Goal: Find specific page/section: Find specific page/section

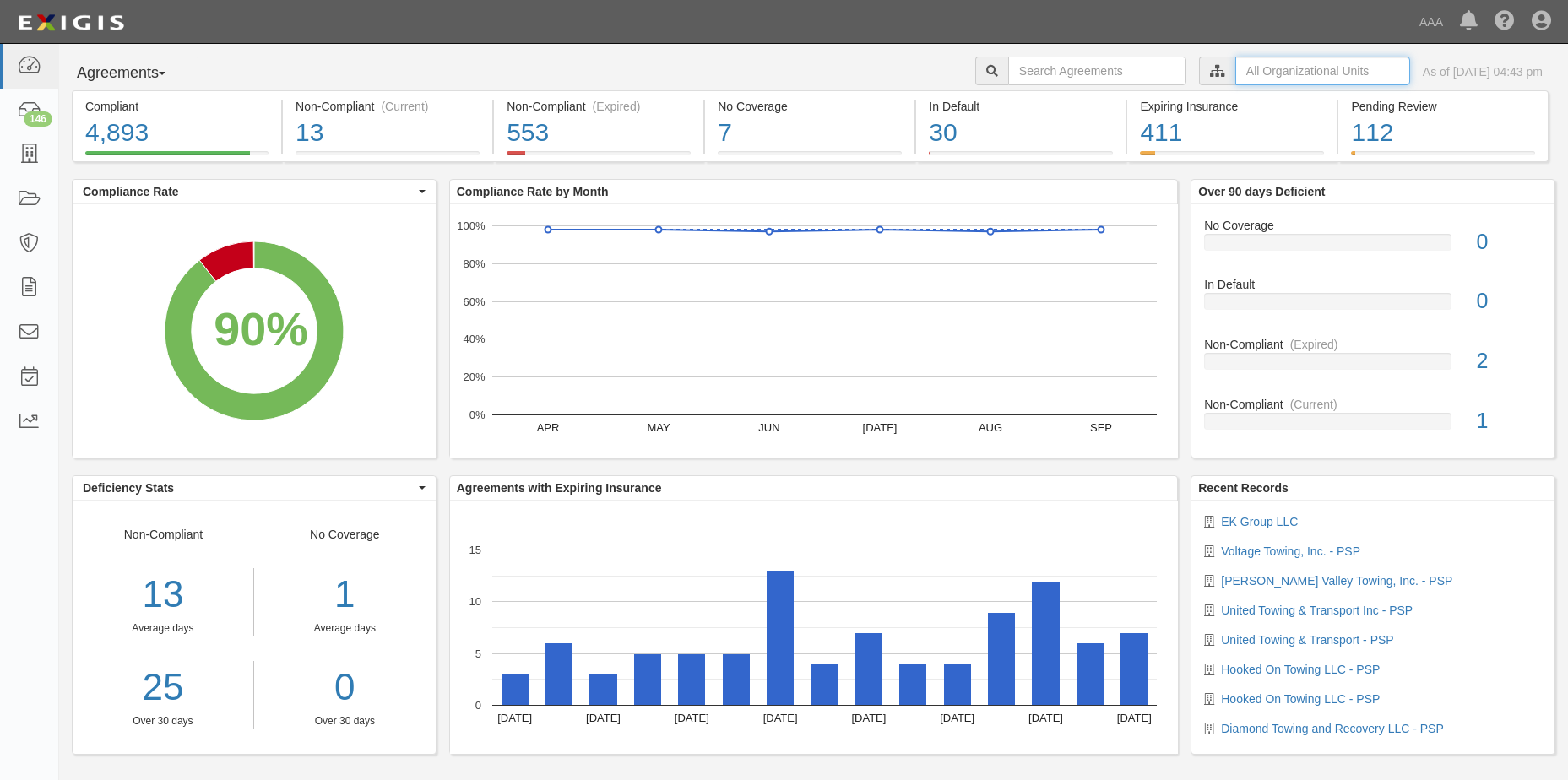
click at [1303, 72] on input "text" at bounding box center [1322, 71] width 175 height 29
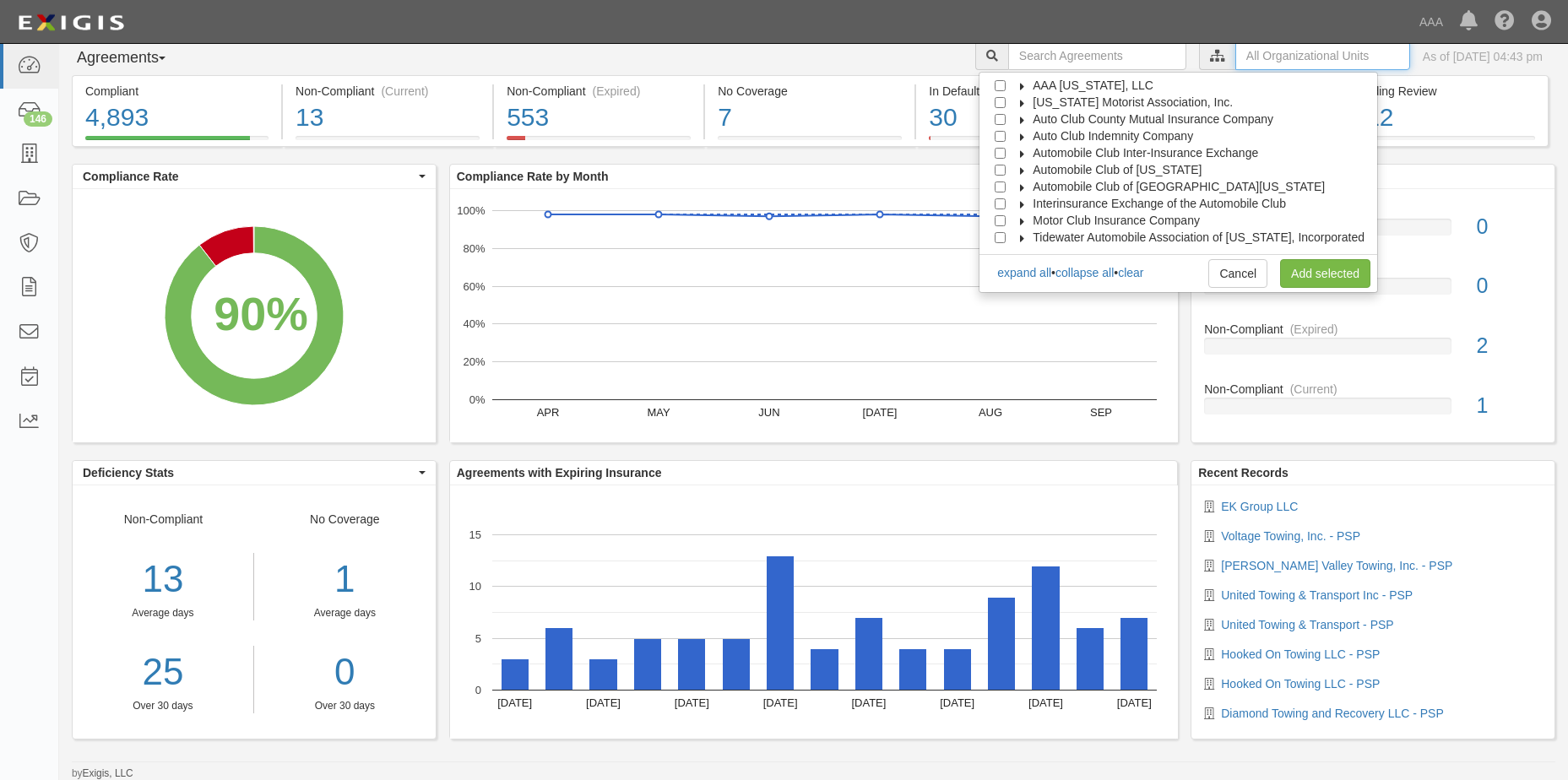
scroll to position [16, 0]
click at [1006, 186] on input "Automobile Club of [GEOGRAPHIC_DATA][US_STATE]" at bounding box center [999, 185] width 11 height 11
checkbox input "true"
click at [1316, 269] on link "Add selected" at bounding box center [1325, 272] width 90 height 29
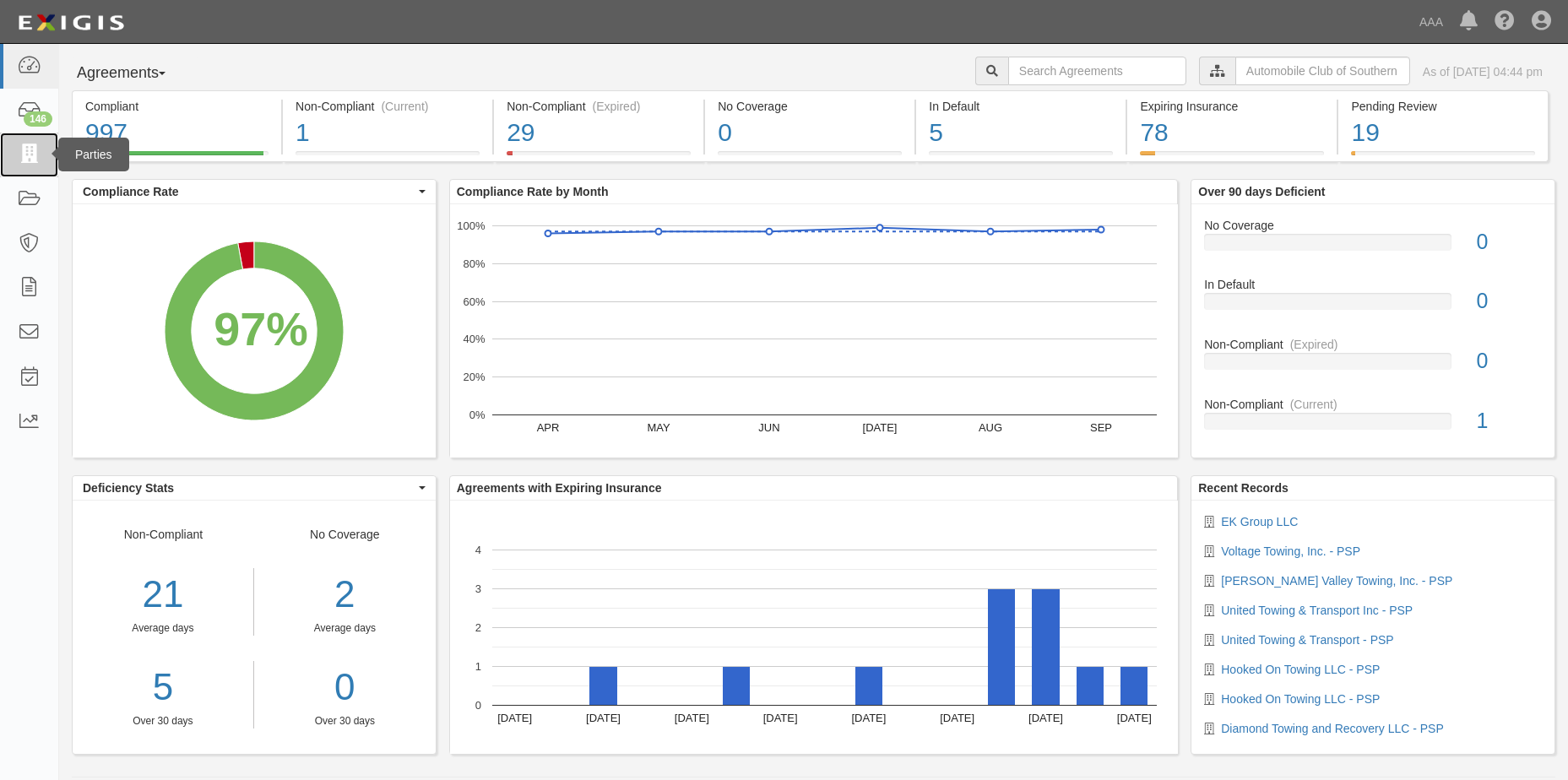
click at [28, 149] on icon at bounding box center [29, 154] width 24 height 19
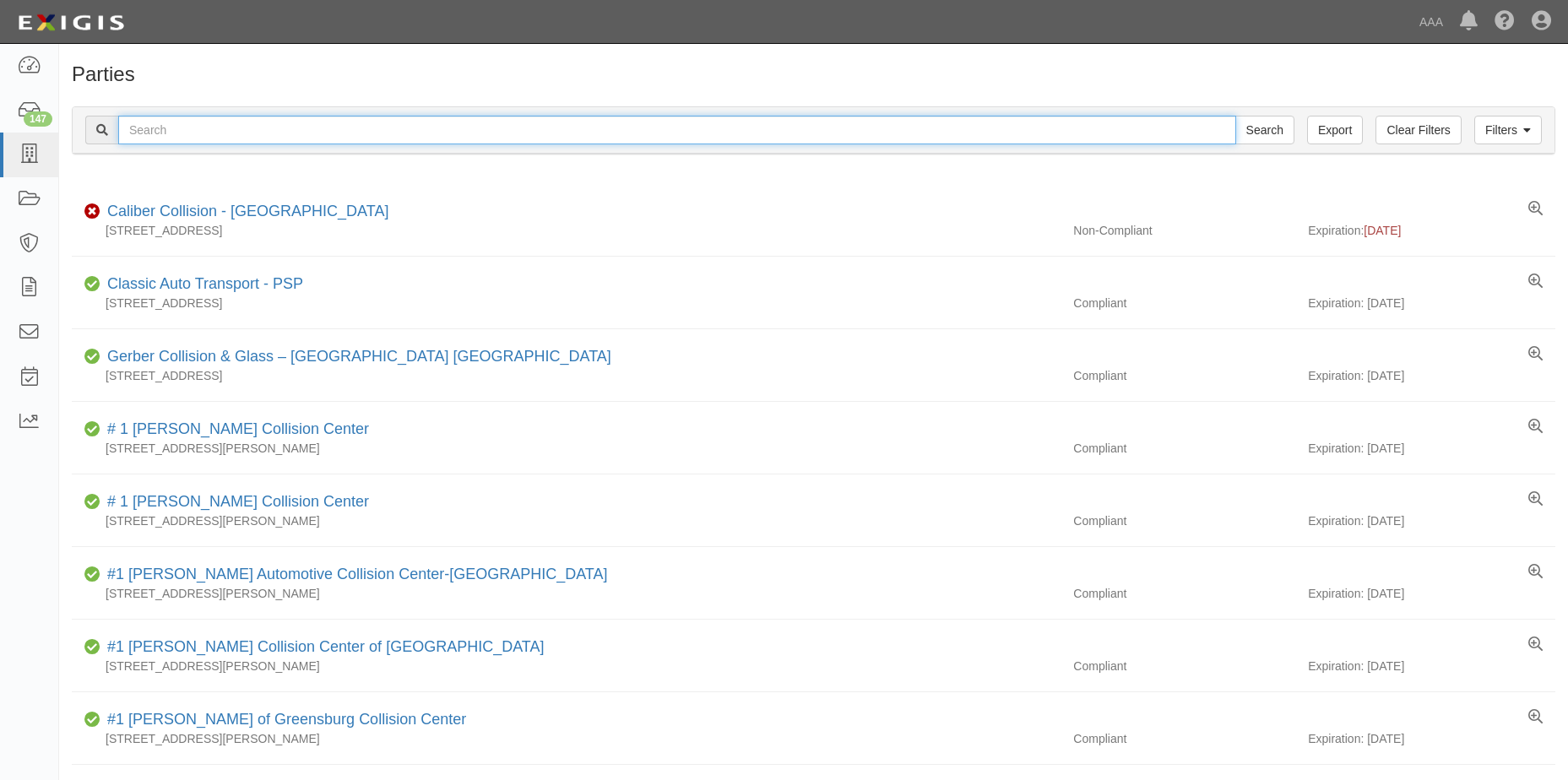
click at [200, 133] on input "text" at bounding box center [677, 130] width 1118 height 29
type input "Eagle Rock Automotive, Inc."
click at [1275, 130] on input "Search" at bounding box center [1265, 130] width 59 height 29
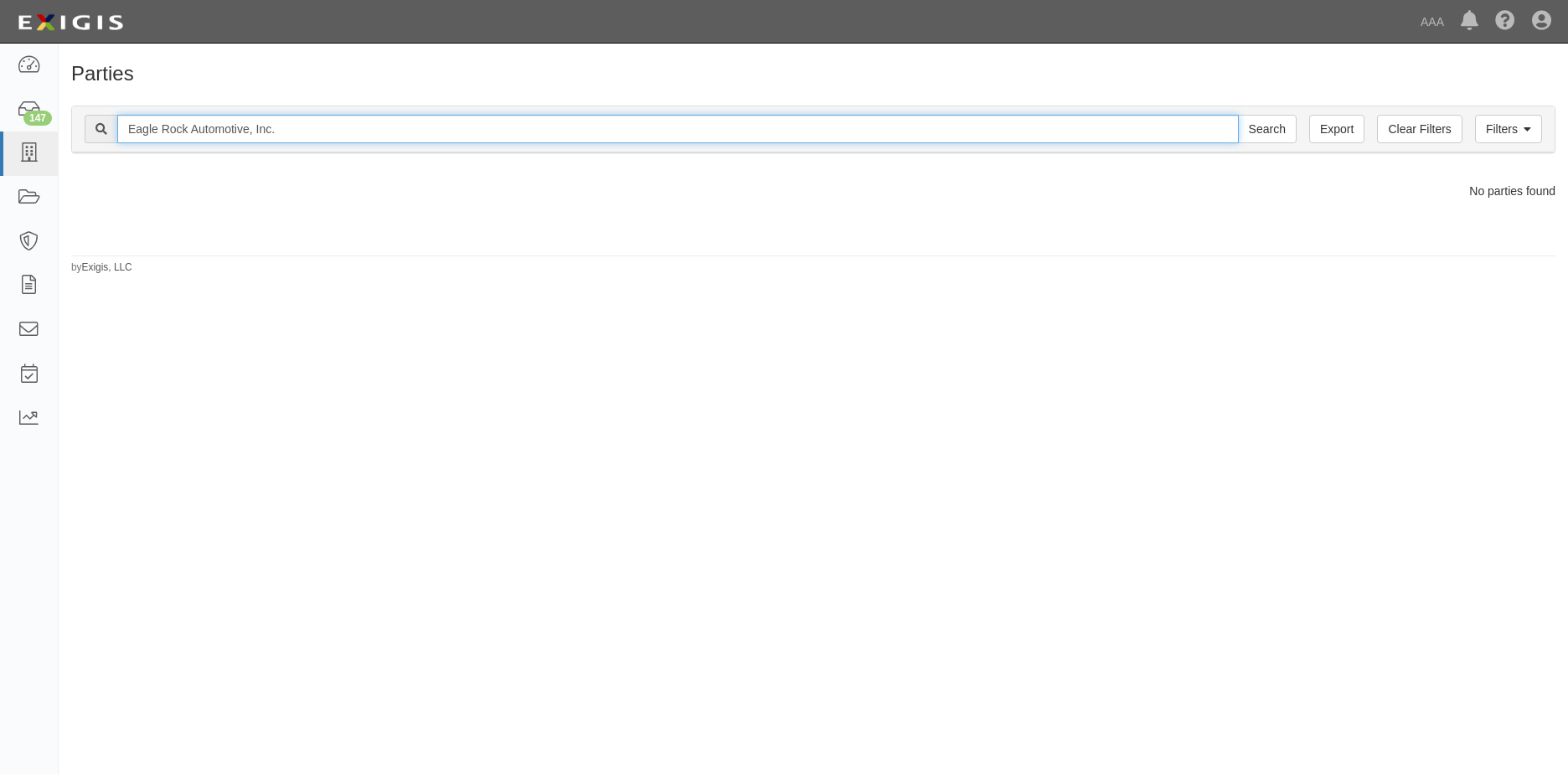
click at [279, 127] on input "Eagle Rock Automotive, Inc." at bounding box center [678, 129] width 1121 height 29
type input "Eagle Rock Automotive"
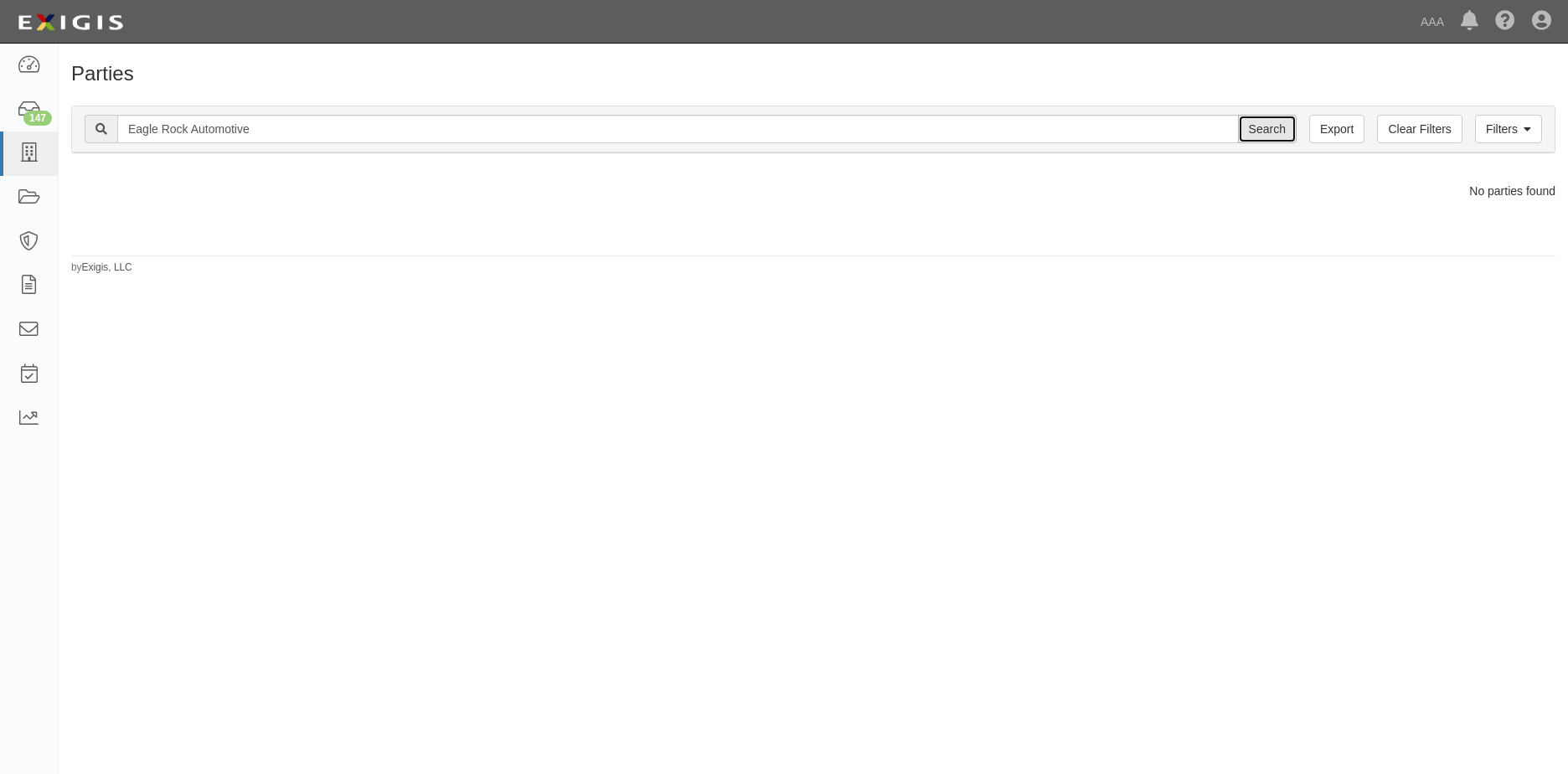
click at [1278, 130] on input "Search" at bounding box center [1267, 129] width 59 height 29
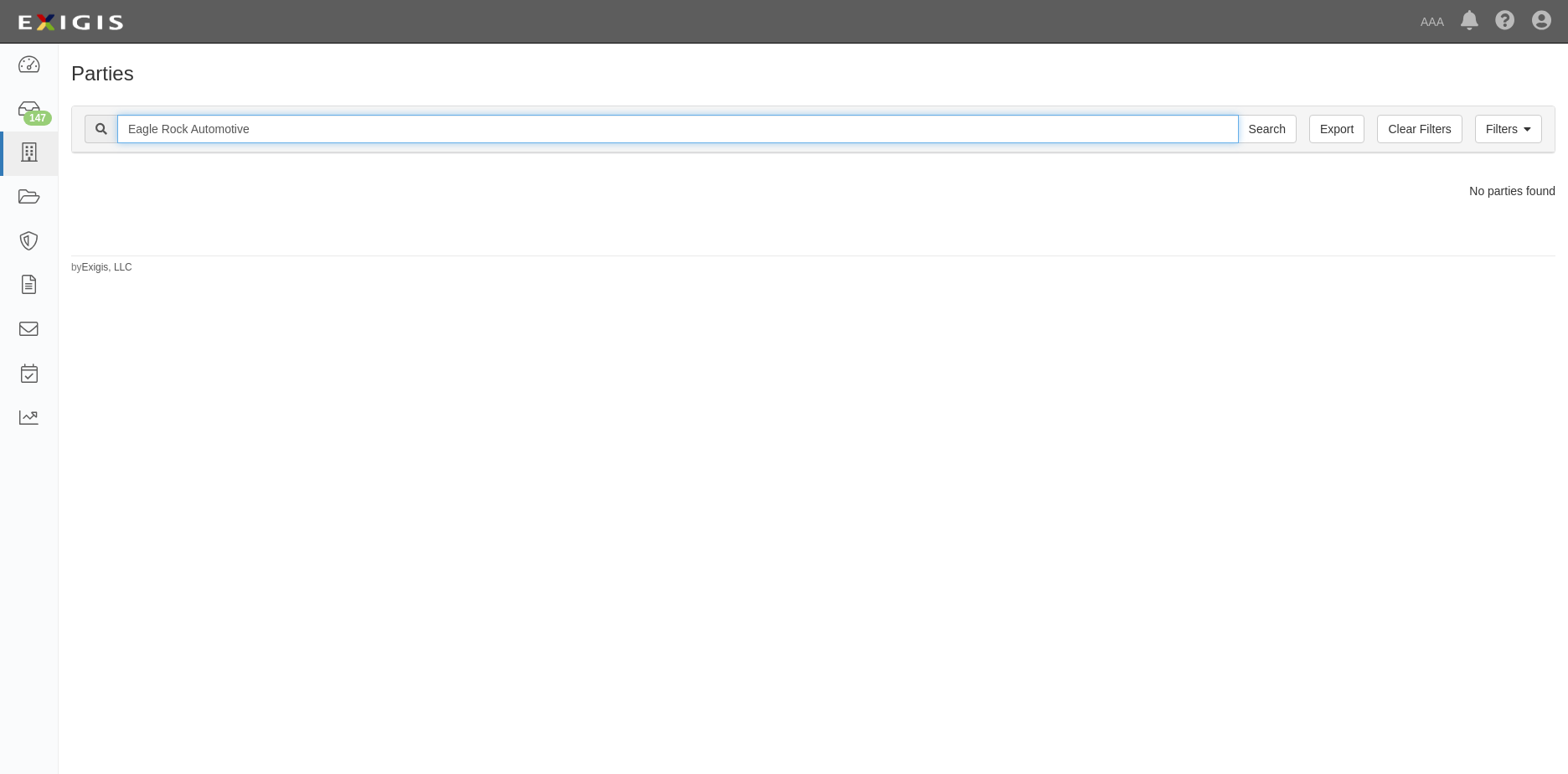
click at [254, 130] on input "Eagle Rock Automotive" at bounding box center [678, 129] width 1121 height 29
type input "Eagle Rock"
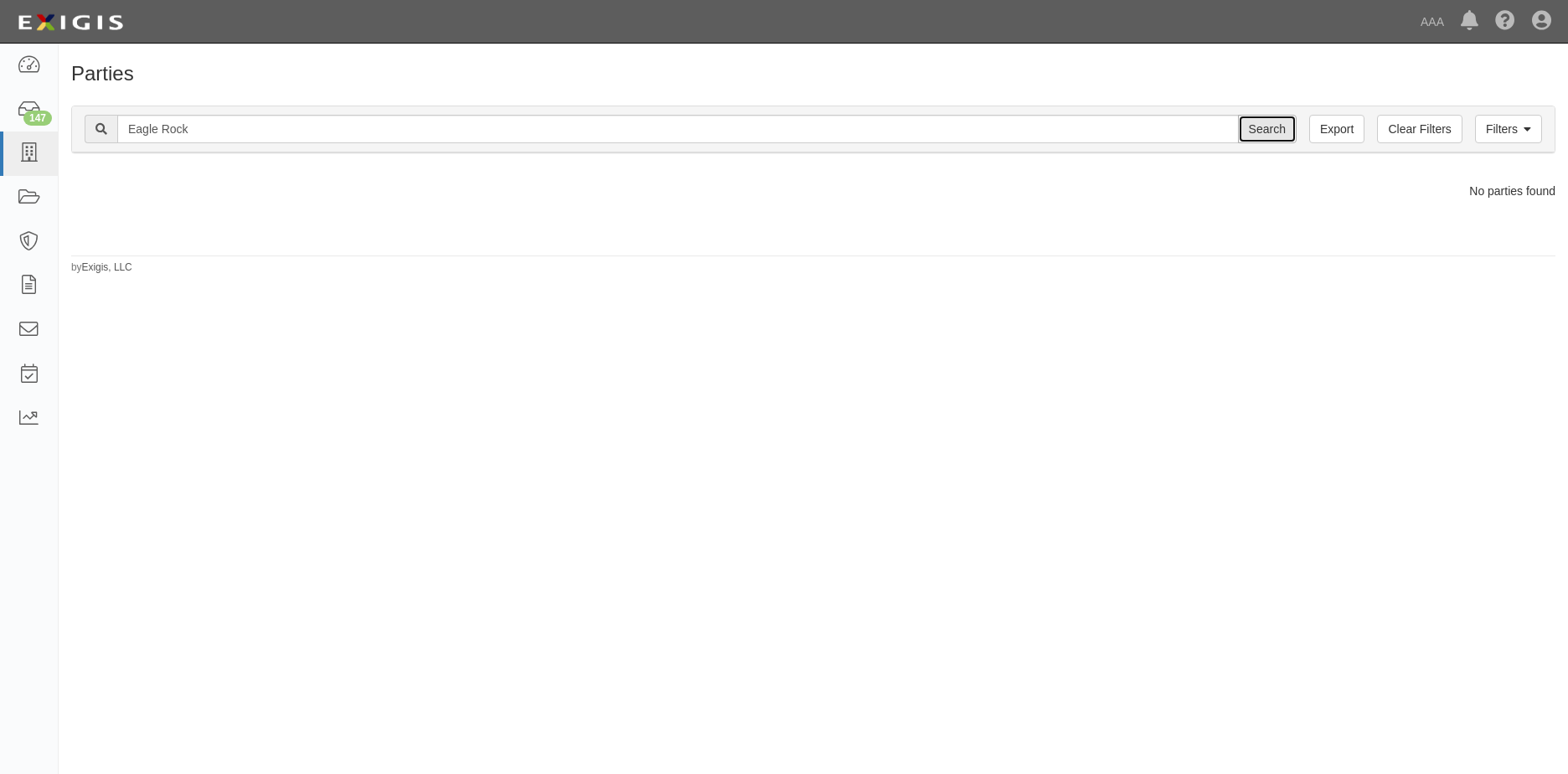
click at [1265, 131] on input "Search" at bounding box center [1267, 129] width 59 height 29
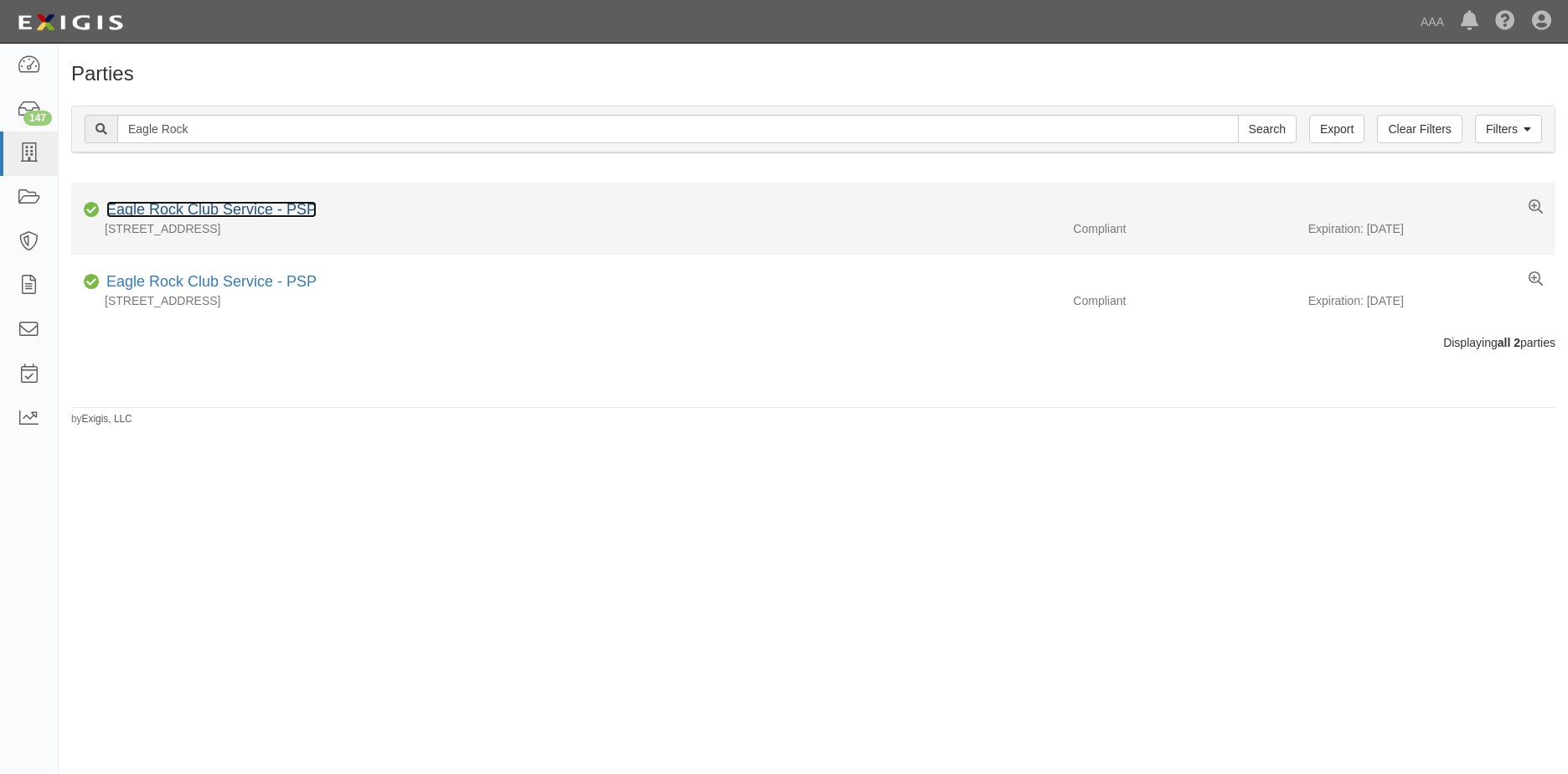
click at [212, 212] on link "Eagle Rock Club Service - PSP" at bounding box center [211, 209] width 210 height 17
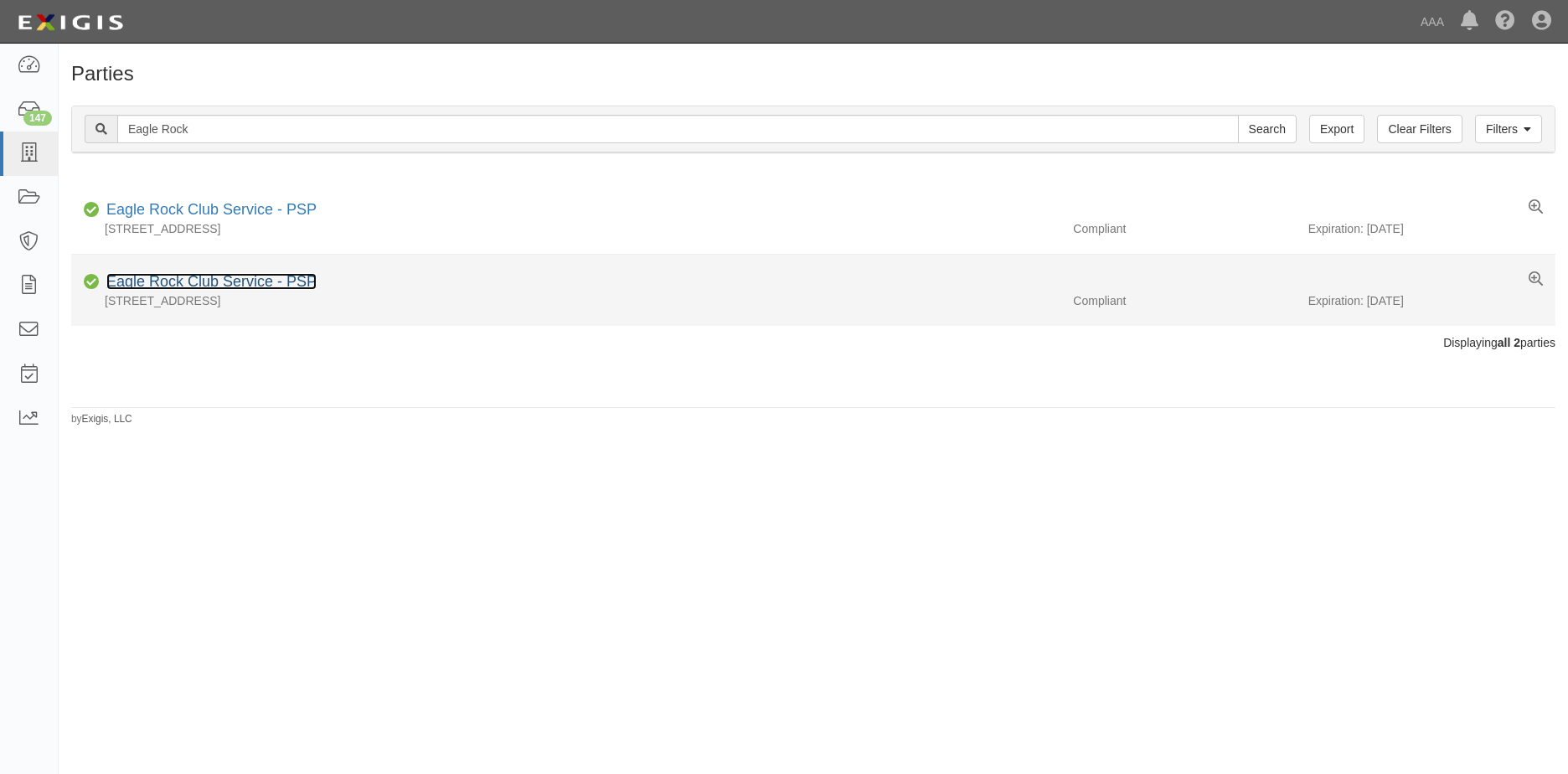
click at [189, 278] on link "Eagle Rock Club Service - PSP" at bounding box center [211, 282] width 210 height 17
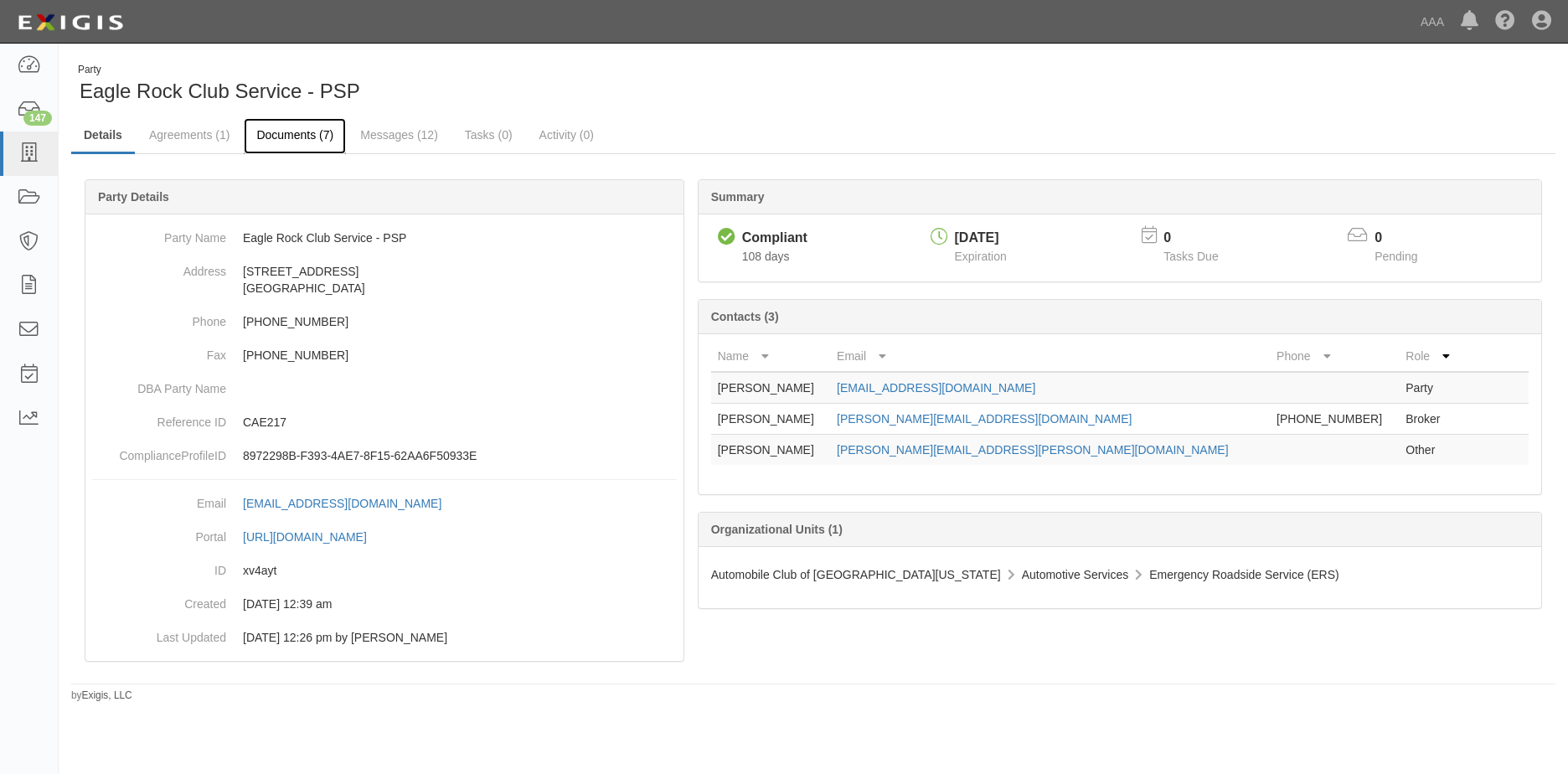
click at [298, 136] on link "Documents (7)" at bounding box center [294, 136] width 102 height 36
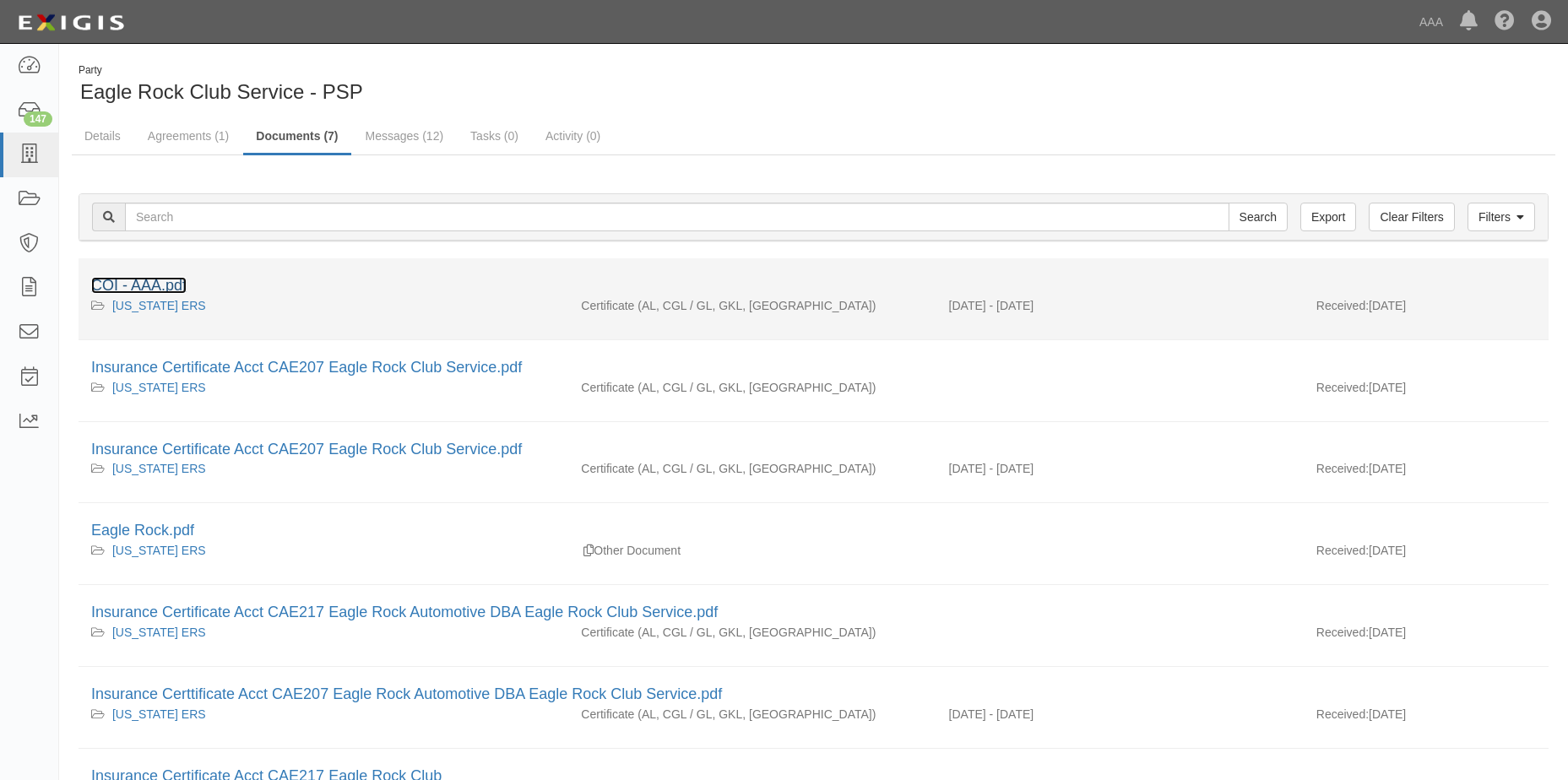
click at [144, 288] on link "COI - AAA.pdf" at bounding box center [138, 286] width 95 height 17
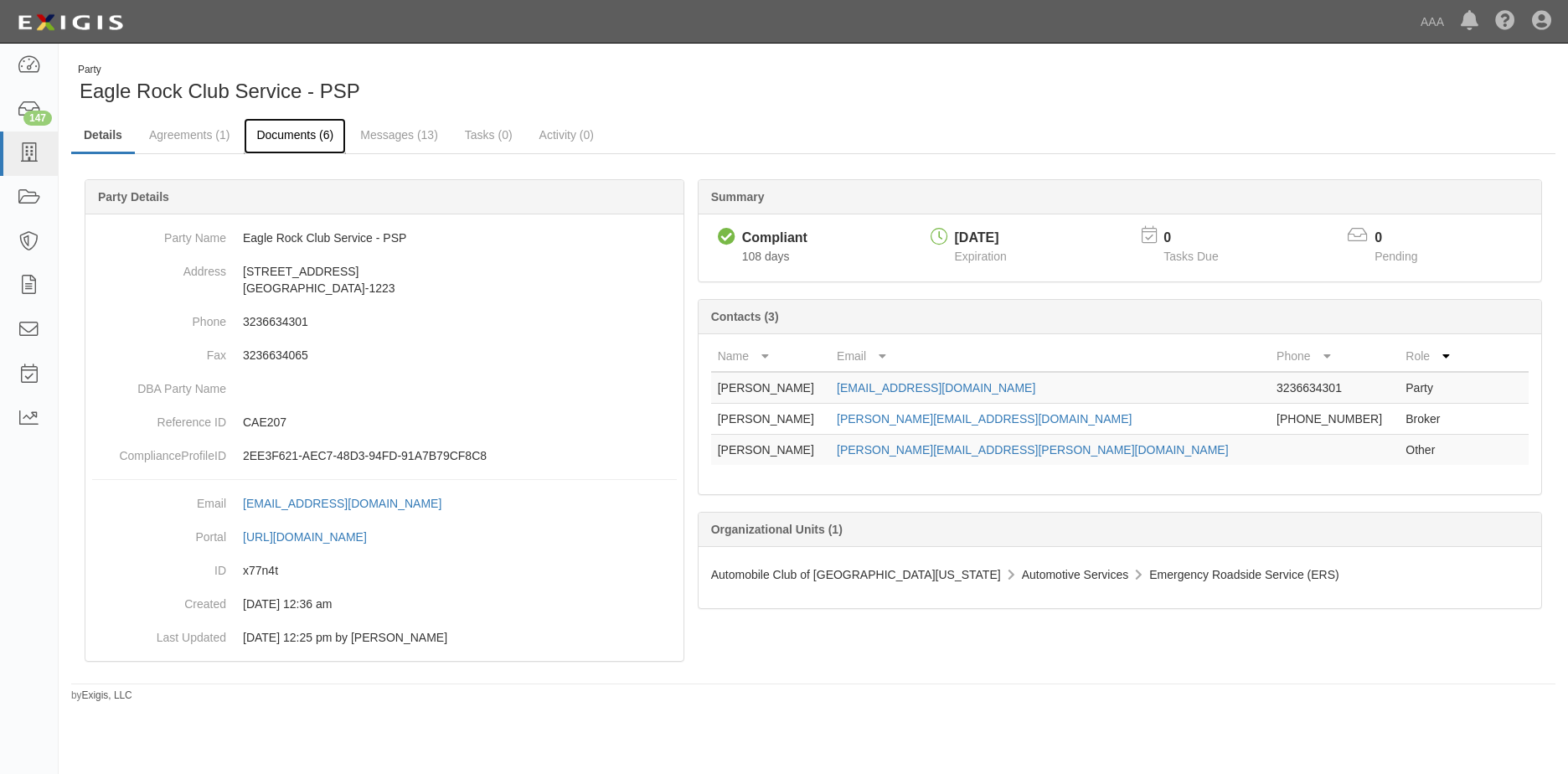
click at [302, 137] on link "Documents (6)" at bounding box center [294, 136] width 102 height 36
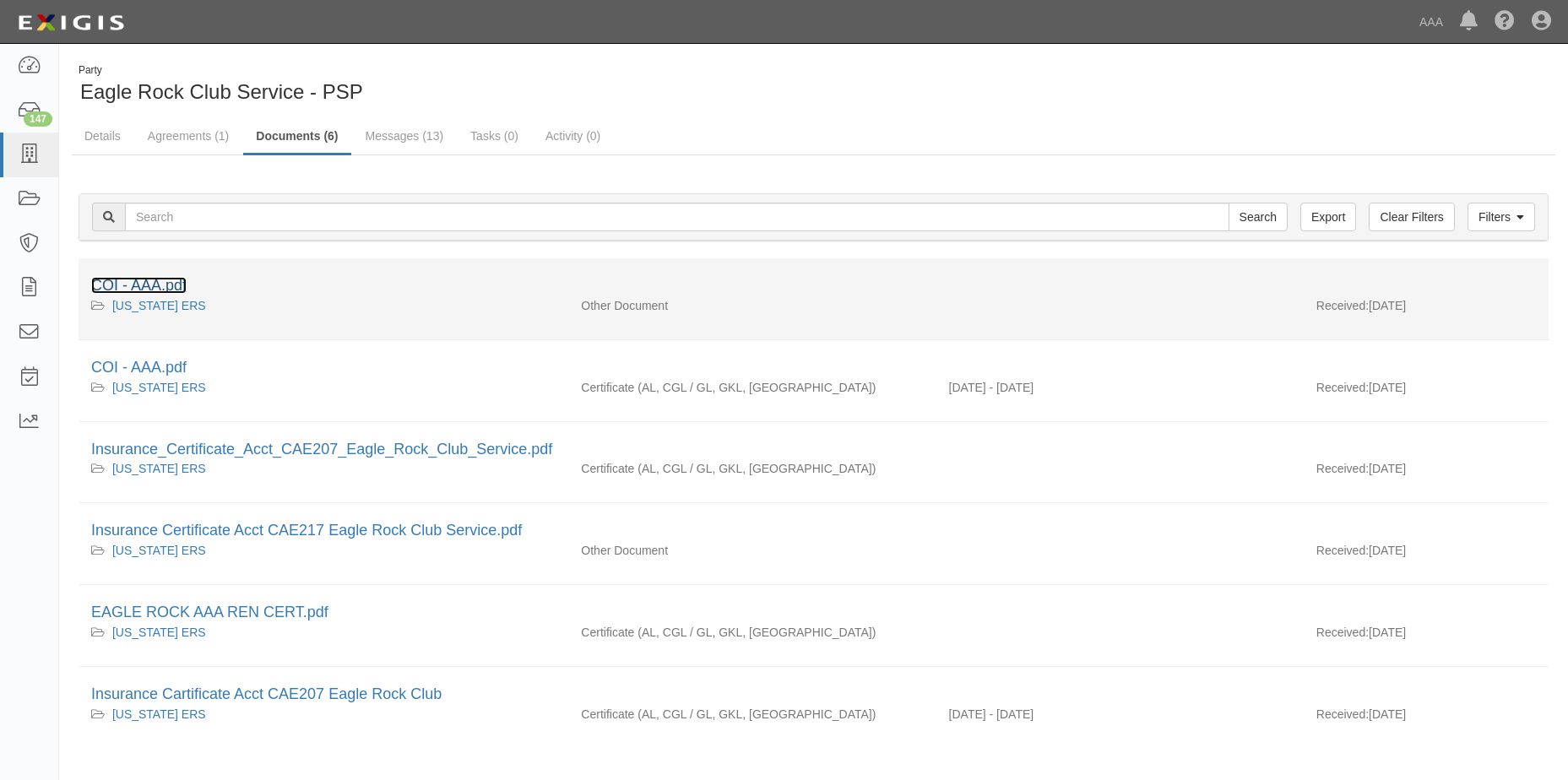
click at [141, 280] on link "COI - AAA.pdf" at bounding box center [138, 286] width 95 height 17
